Goal: Find specific page/section: Find specific page/section

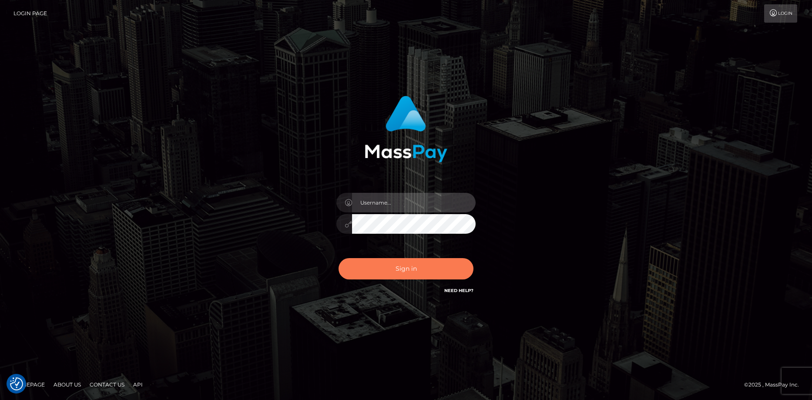
type input "Eduard Gavrilescu"
click at [393, 273] on button "Sign in" at bounding box center [405, 268] width 135 height 21
type input "Eduard Gavrilescu"
click at [394, 273] on button "Sign in" at bounding box center [405, 268] width 135 height 21
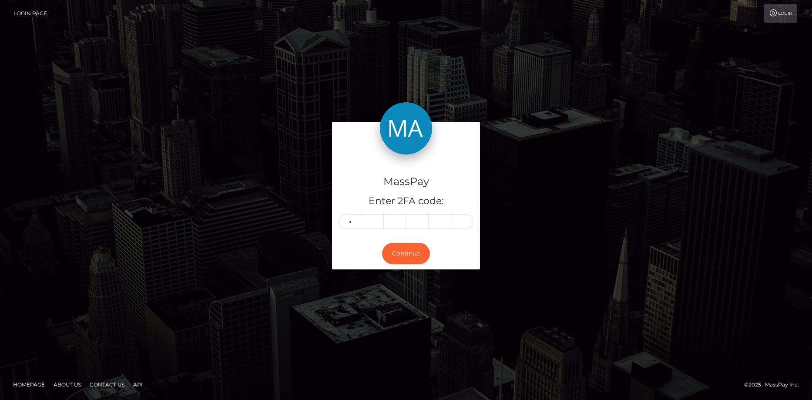
type input "8"
type input "6"
type input "3"
type input "0"
type input "6"
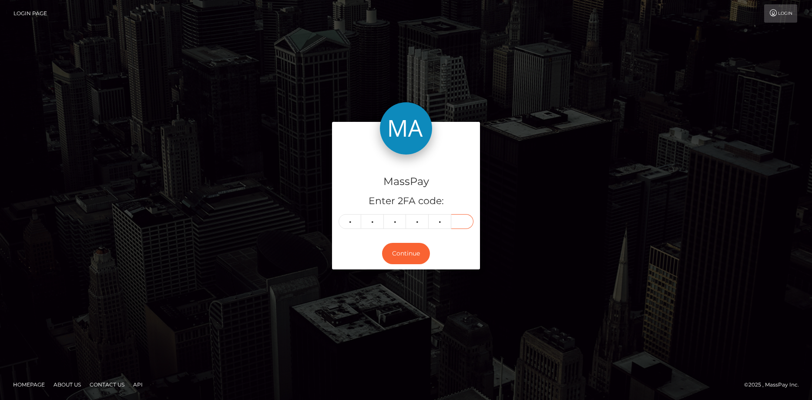
type input "6"
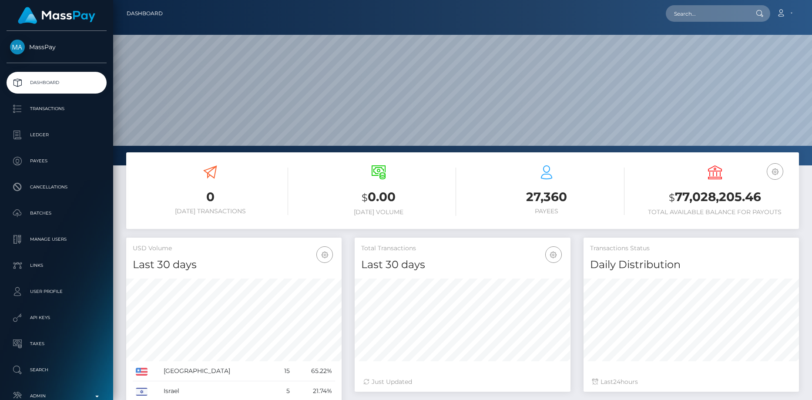
scroll to position [154, 216]
click at [678, 18] on input "text" at bounding box center [706, 13] width 82 height 17
paste input "tedenmartinzakelijk@gmail.com"
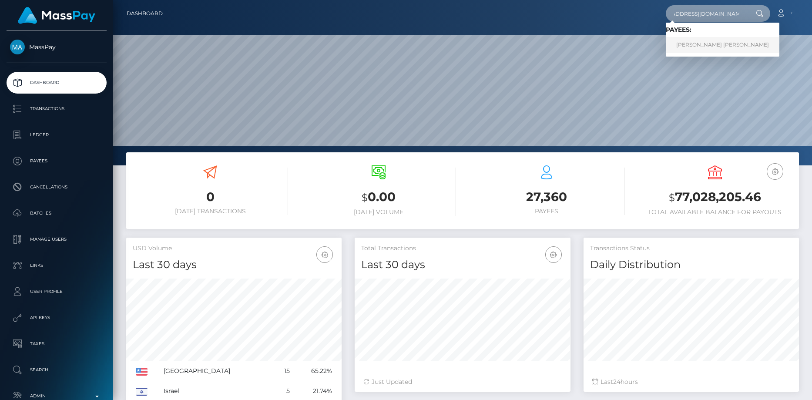
type input "tedenmartinzakelijk@gmail.com"
click at [682, 40] on link "THI HIEU NGHI NGUYEN" at bounding box center [722, 45] width 114 height 16
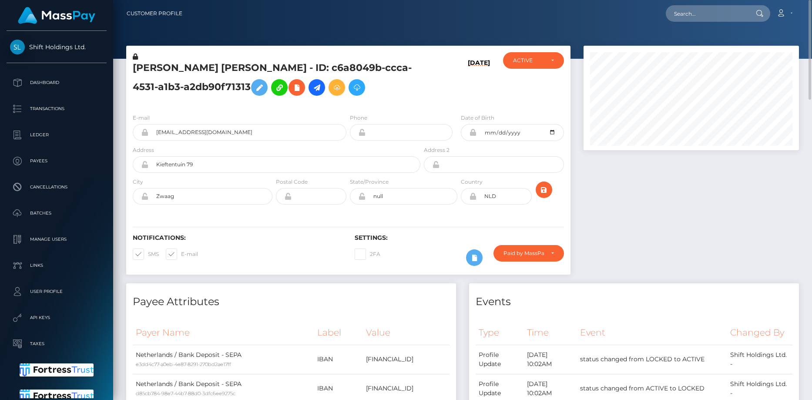
click at [185, 64] on h5 "THI HIEU NGHI NGUYEN - ID: c6a8049b-ccca-4531-a1b3-a2db90f71313" at bounding box center [274, 80] width 283 height 39
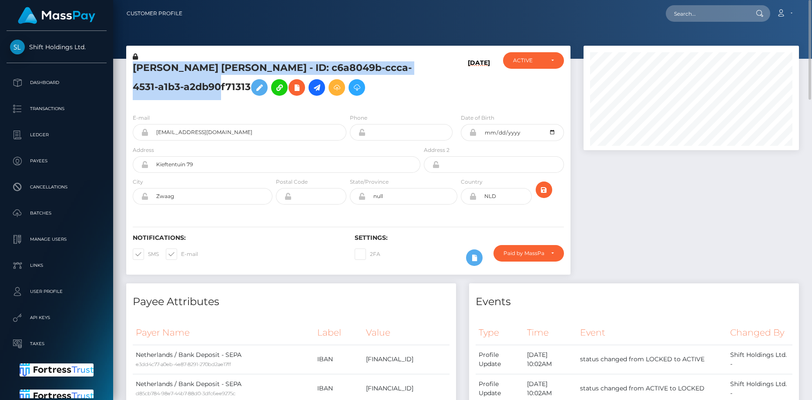
click at [185, 64] on h5 "THI HIEU NGHI NGUYEN - ID: c6a8049b-ccca-4531-a1b3-a2db90f71313" at bounding box center [274, 80] width 283 height 39
